Goal: Obtain resource: Obtain resource

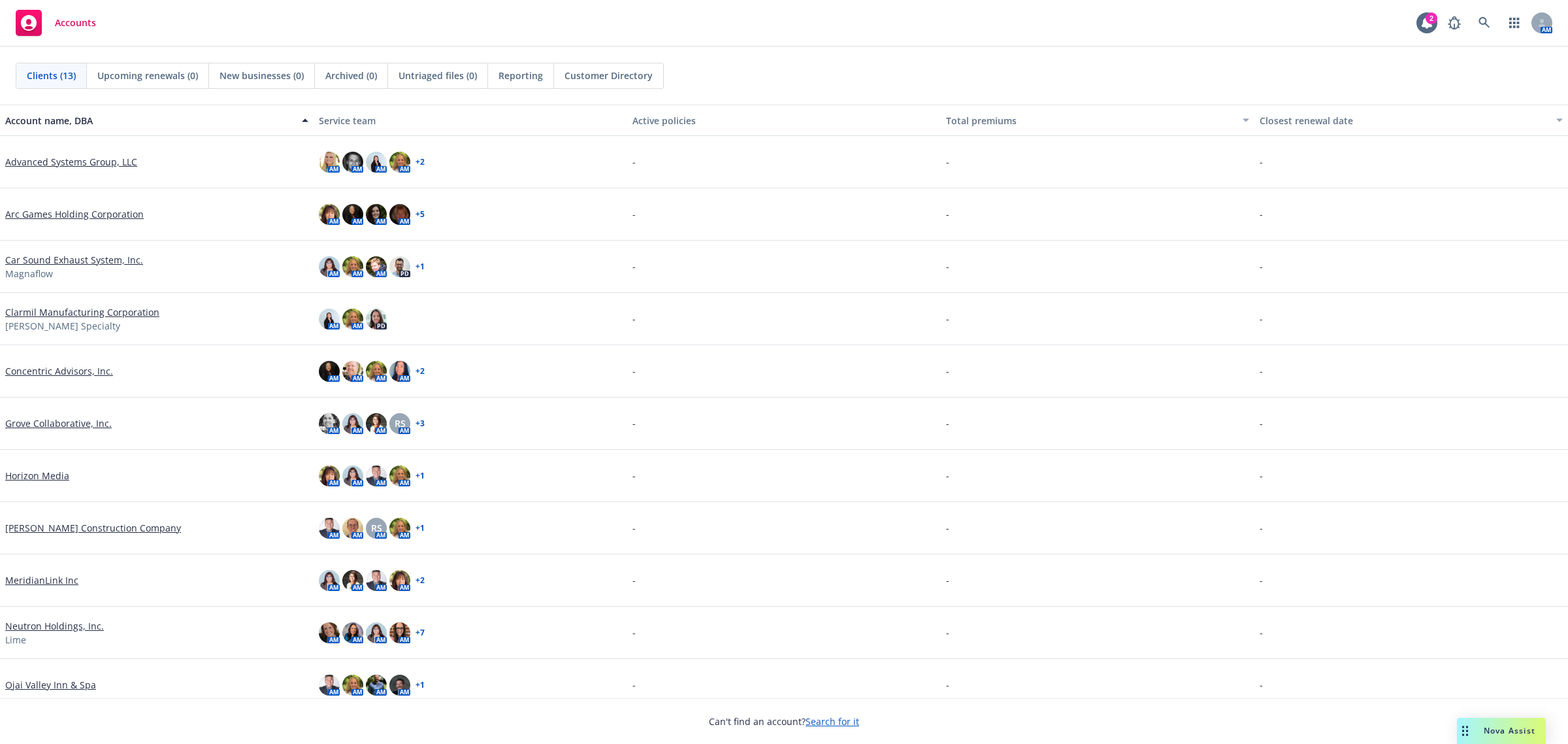
click at [46, 623] on link "Neutron Holdings, Inc." at bounding box center [55, 626] width 99 height 13
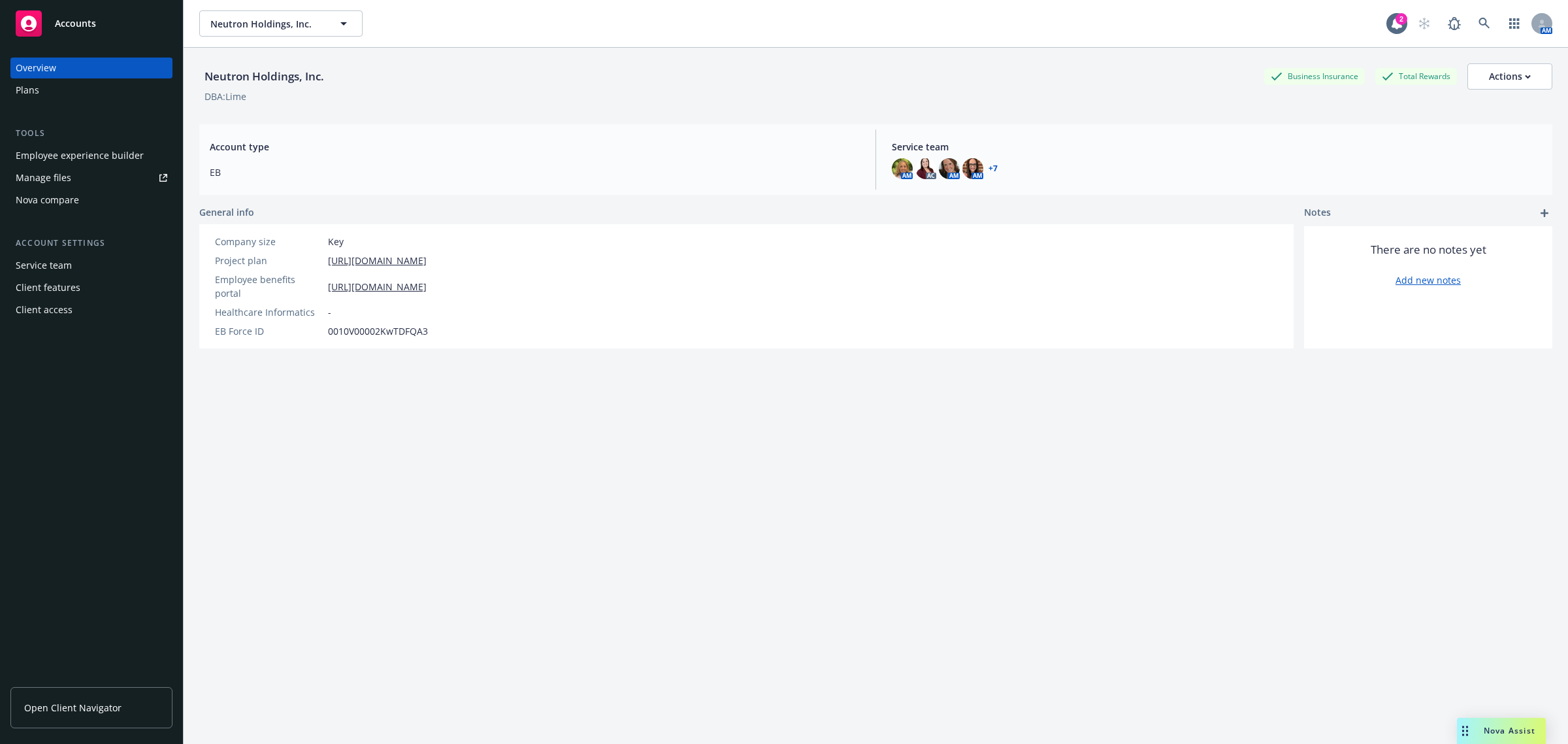
click at [47, 177] on div "Manage files" at bounding box center [43, 178] width 55 height 21
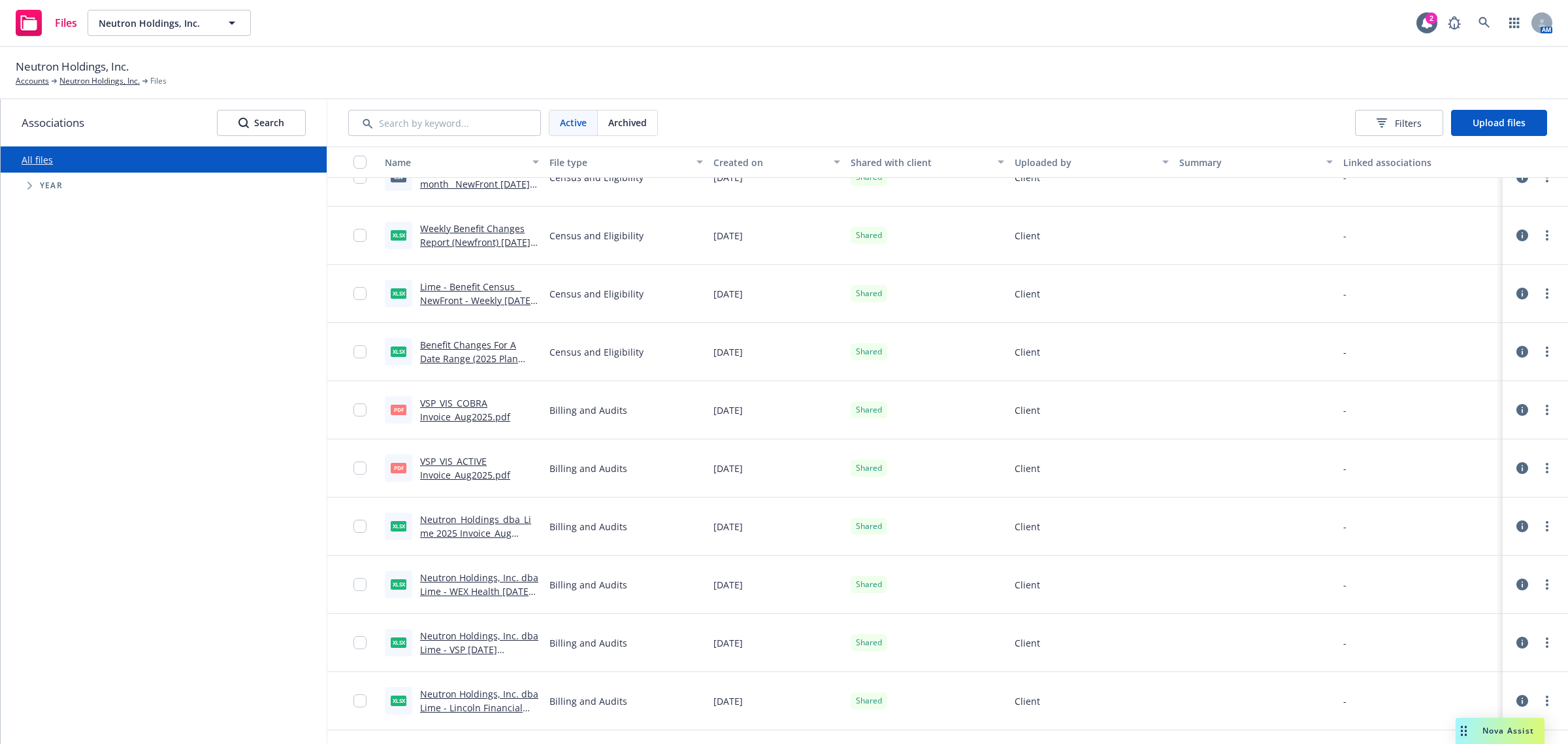
scroll to position [408, 0]
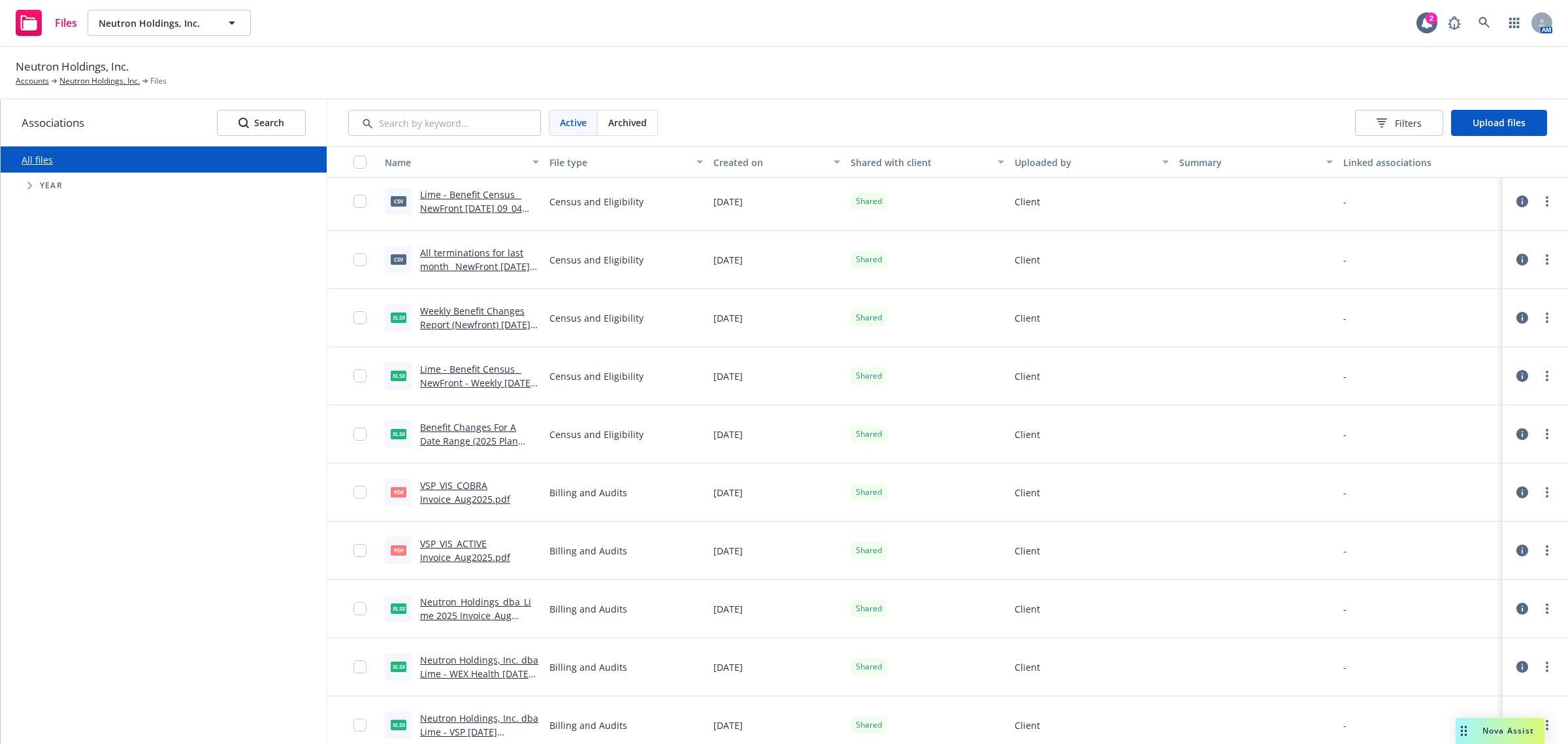
click at [474, 256] on link "All terminations for last month_ NewFront 2025-09-01 09_01 CDT.csv" at bounding box center [475, 266] width 110 height 40
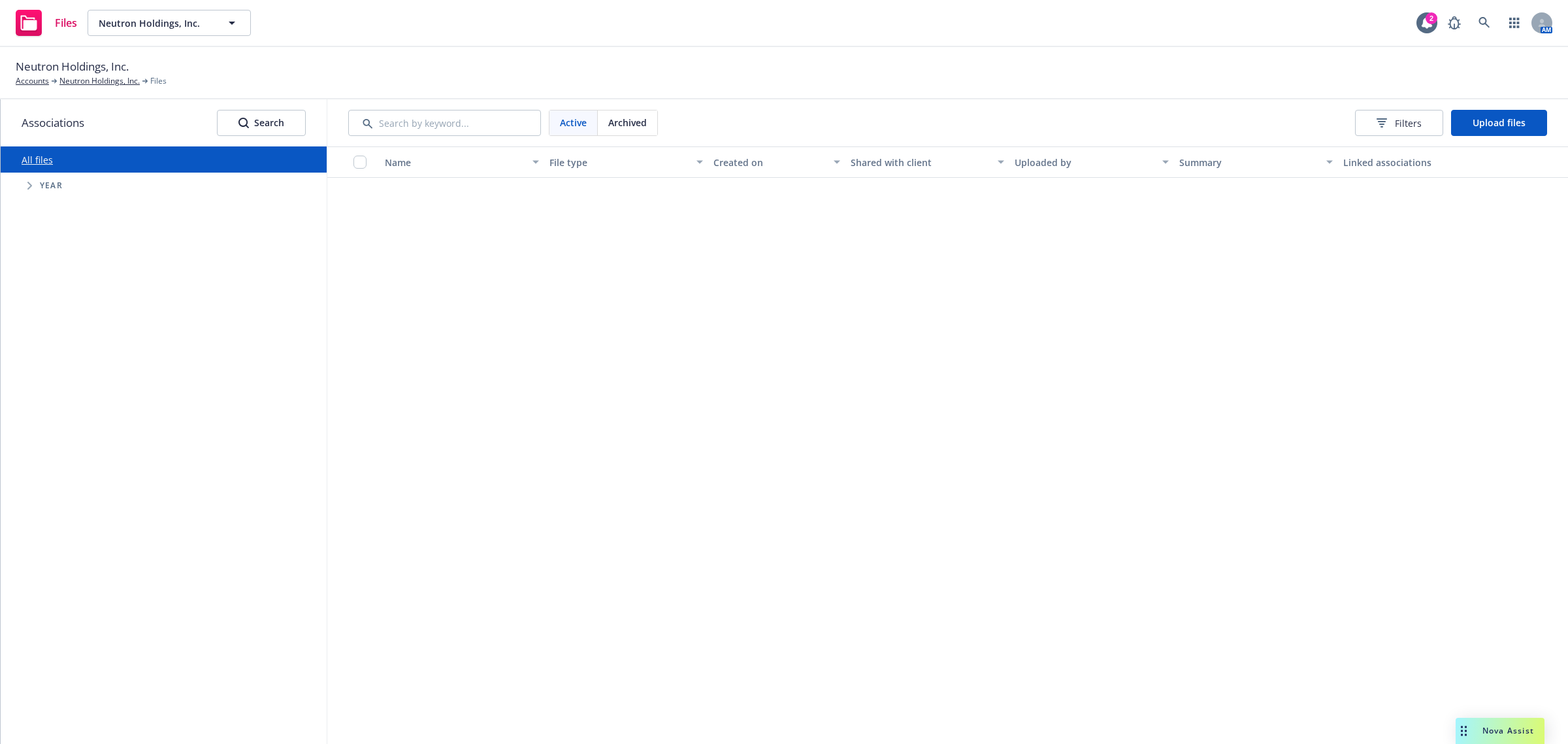
scroll to position [2125, 0]
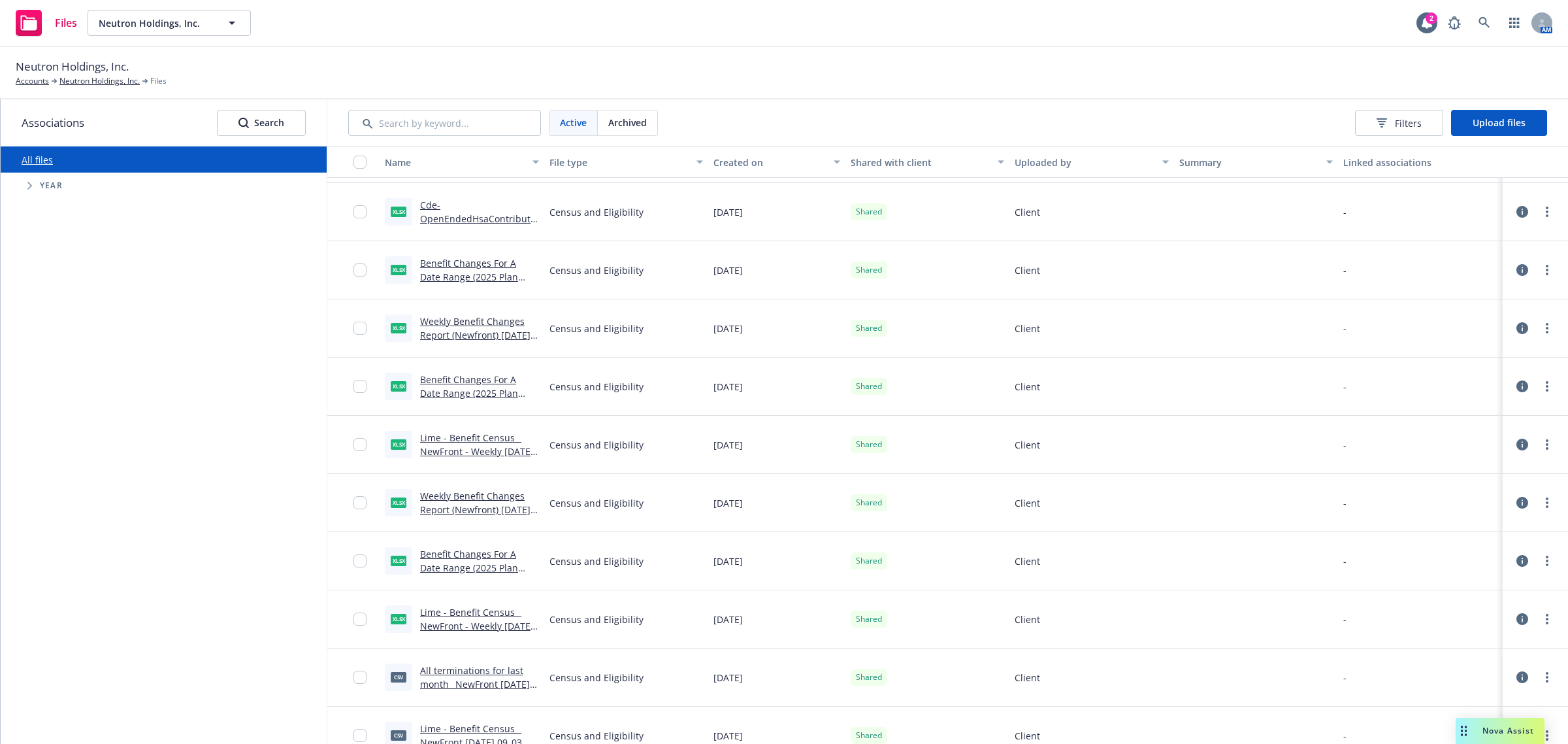
click at [487, 625] on link "Lime - Benefit Census _ NewFront - Weekly 2025-08-06 08_05 CDT.xlsx" at bounding box center [477, 626] width 114 height 40
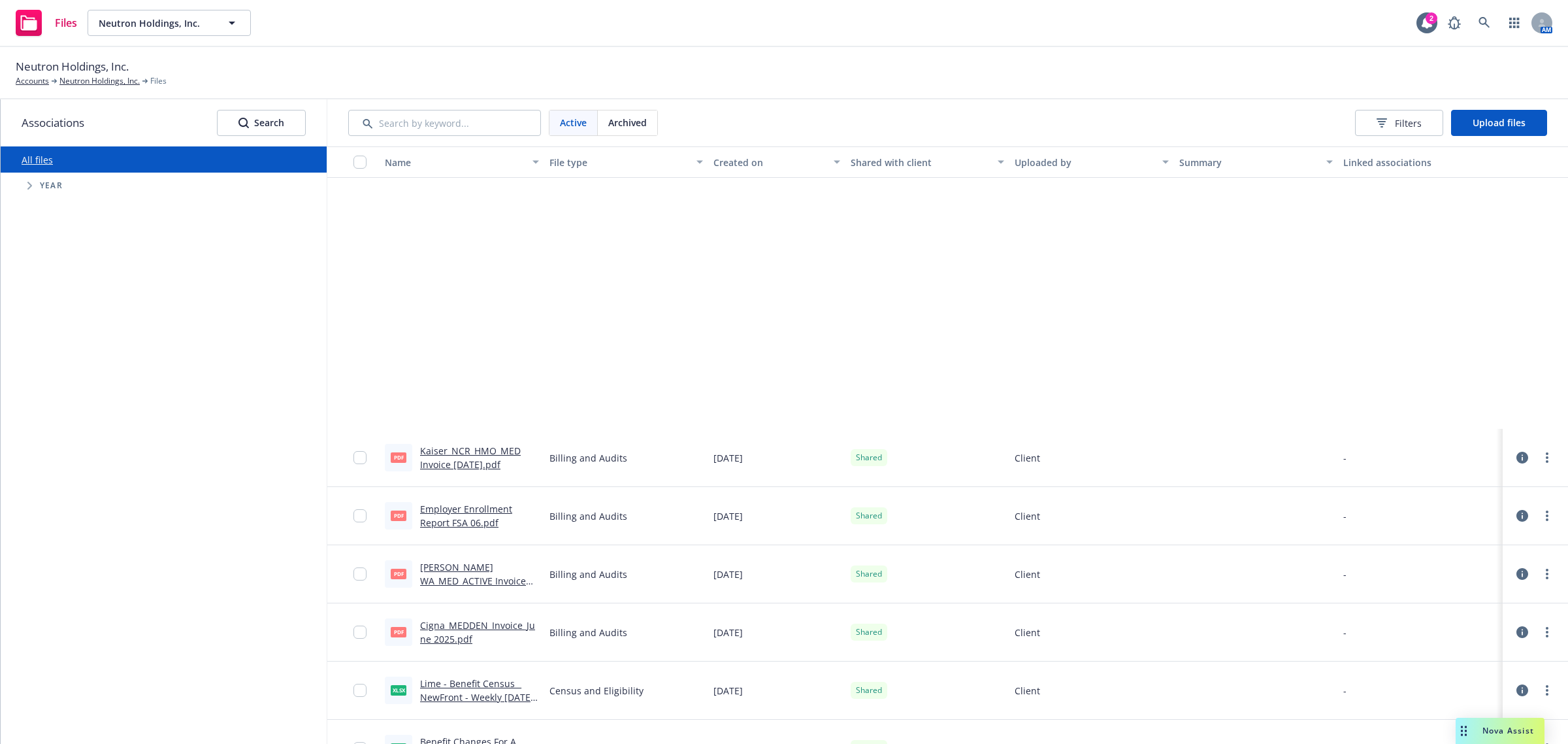
scroll to position [6946, 0]
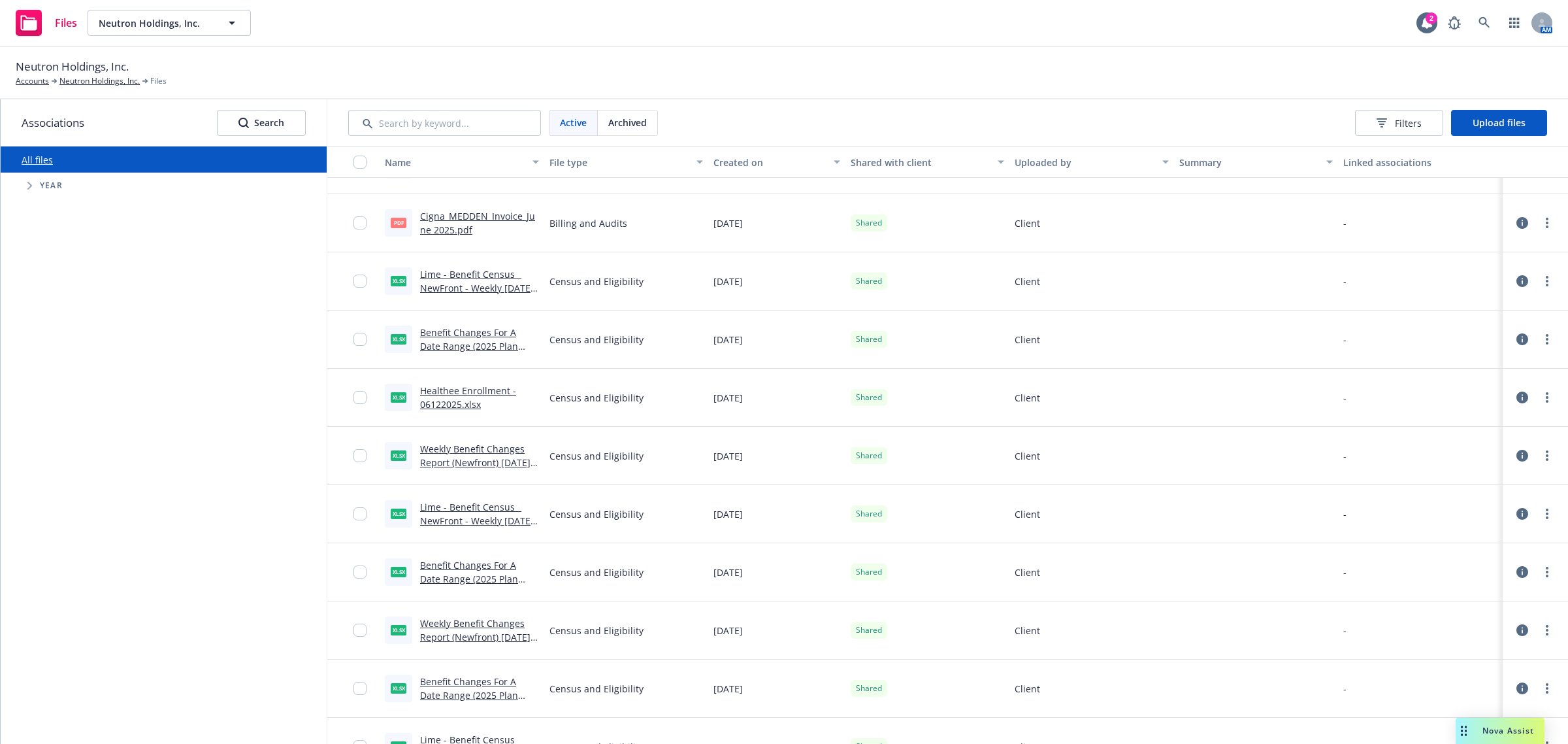
click at [458, 569] on link "Benefit Changes For A Date Range (2025 Plan Year) 2025-06-11 08_03 CDT.xlsx" at bounding box center [469, 586] width 98 height 54
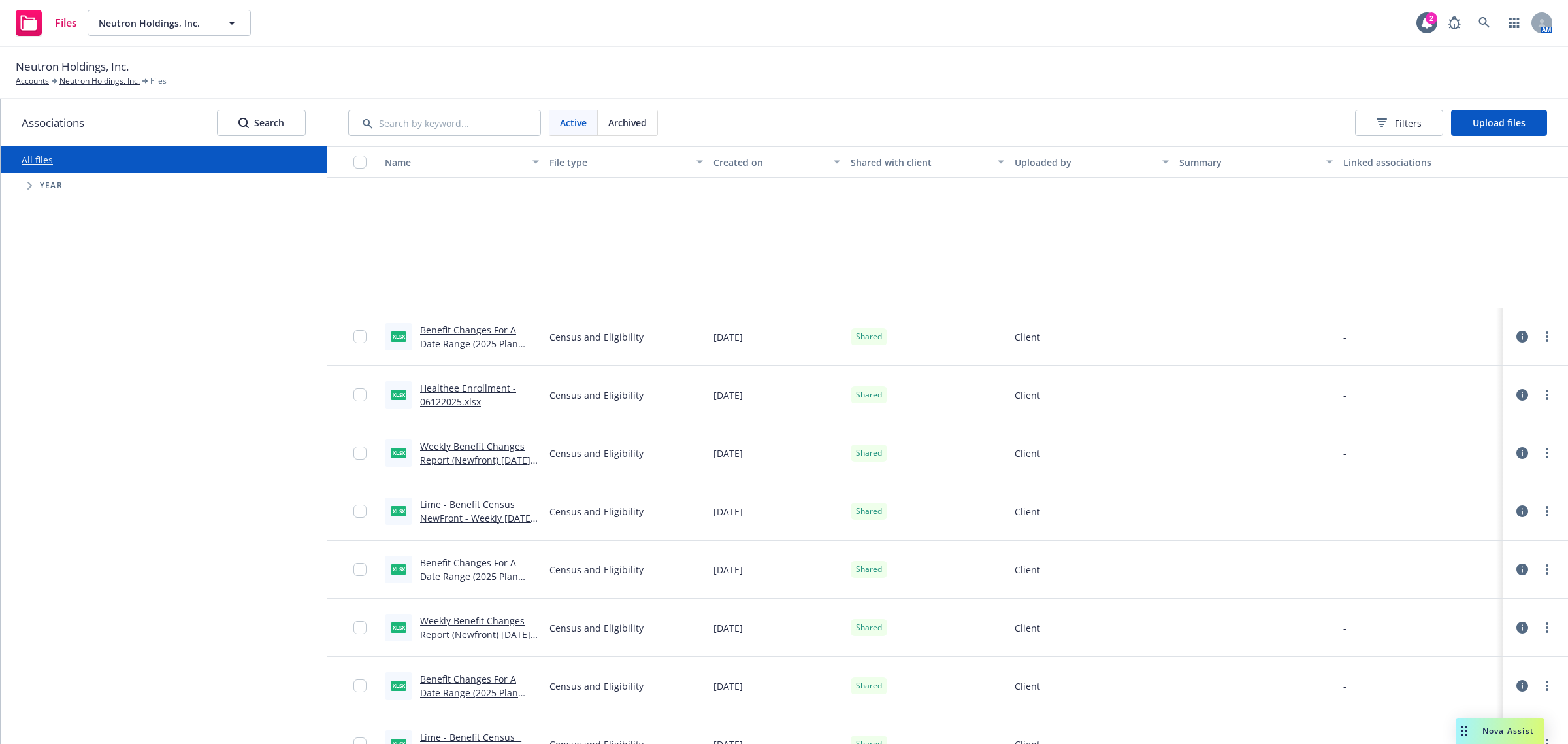
scroll to position [7600, 0]
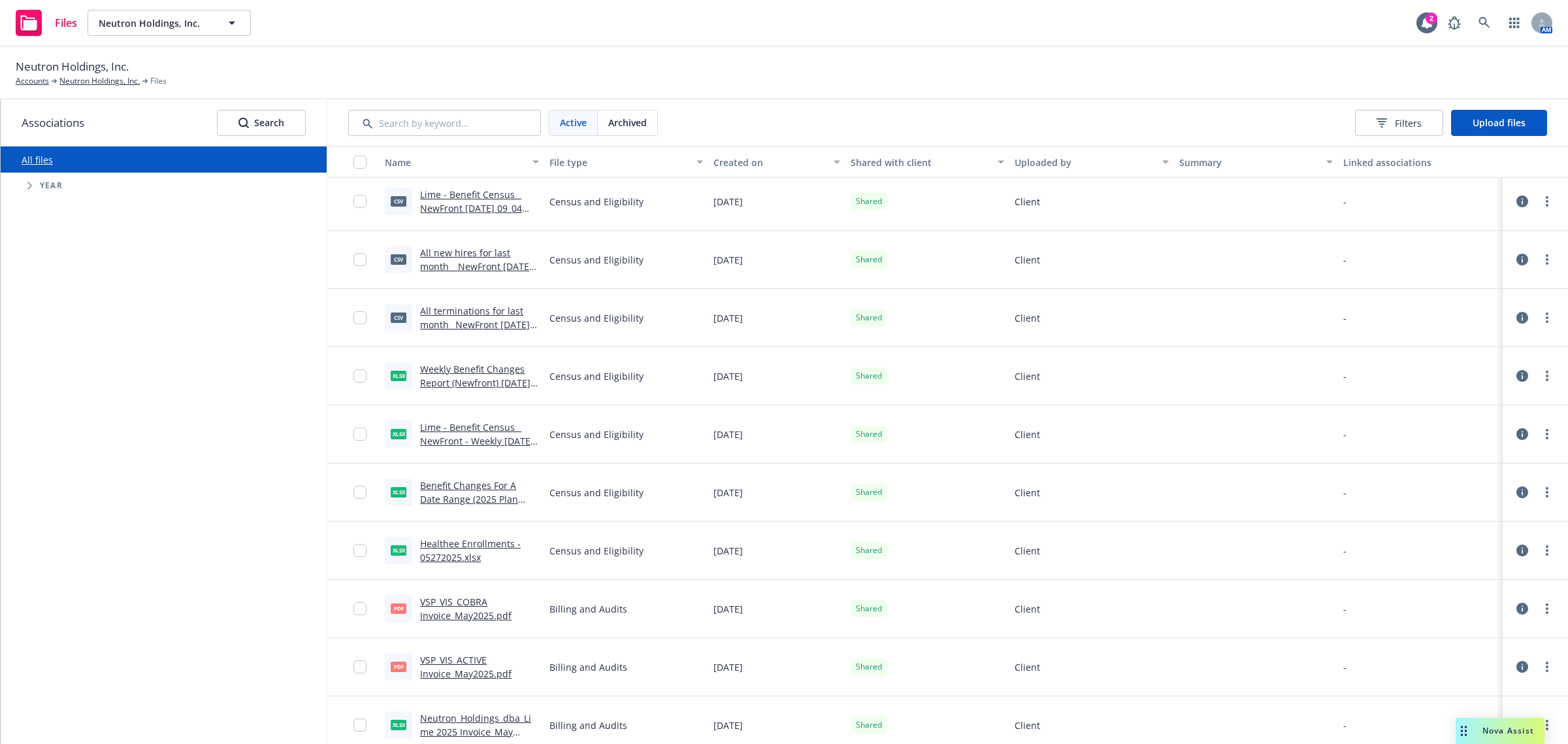
click at [487, 435] on link "Lime - Benefit Census _ NewFront - Weekly 2025-05-28 09_45 CDT.xlsx" at bounding box center [477, 441] width 114 height 40
